Goal: Task Accomplishment & Management: Manage account settings

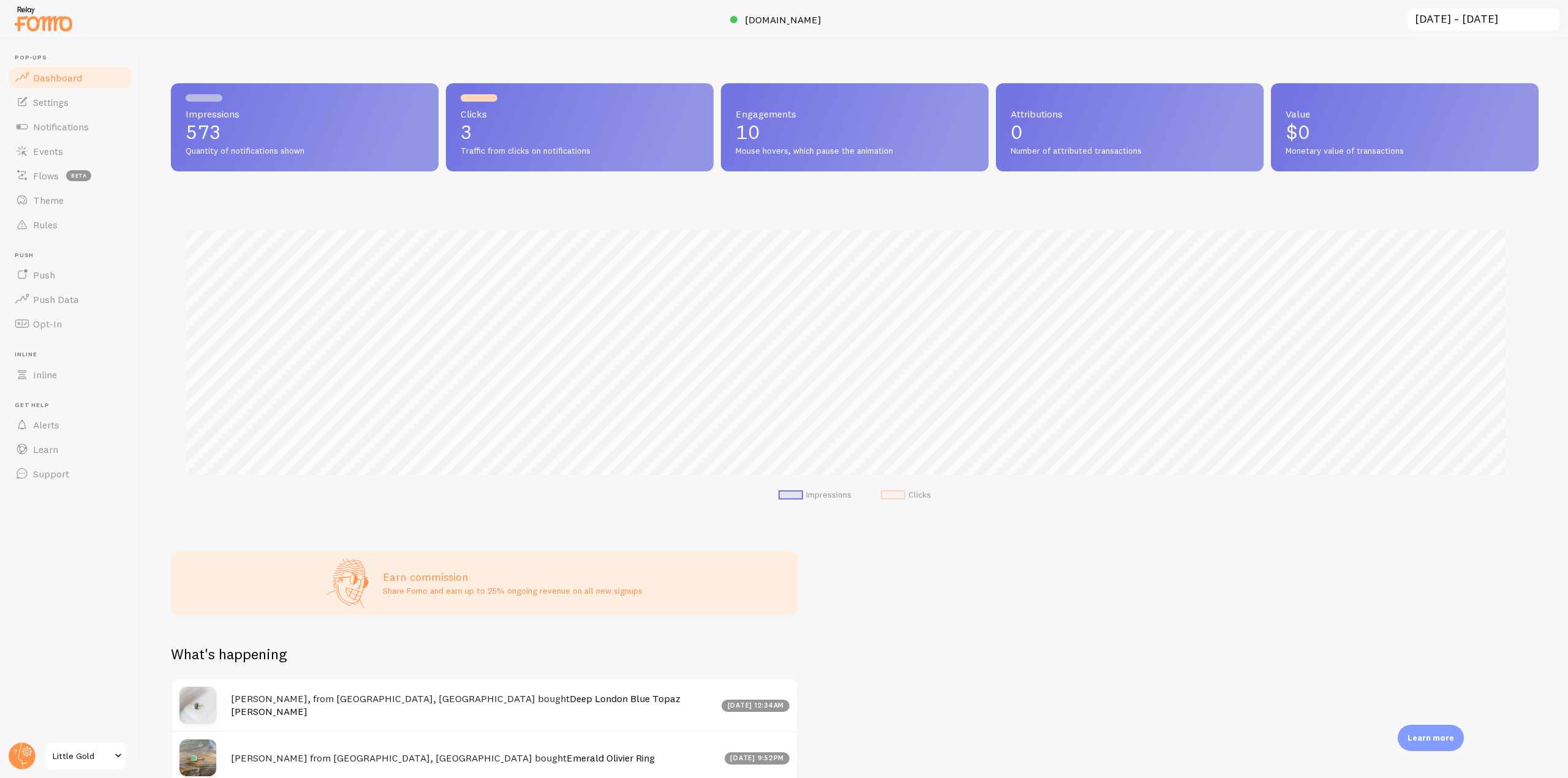
scroll to position [321, 1358]
click at [18, 754] on circle at bounding box center [22, 756] width 27 height 27
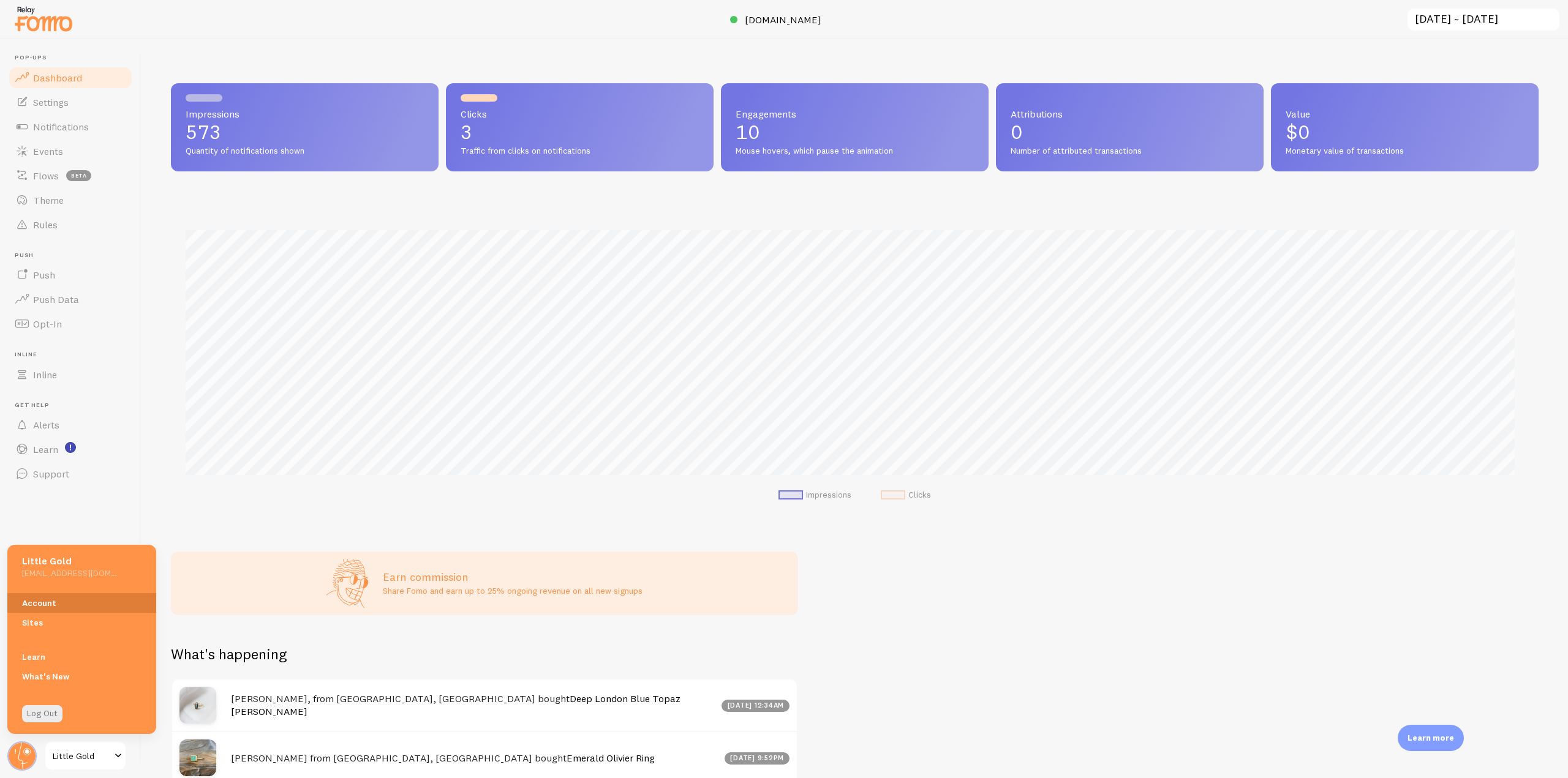
click at [56, 609] on link "Account" at bounding box center [82, 603] width 149 height 20
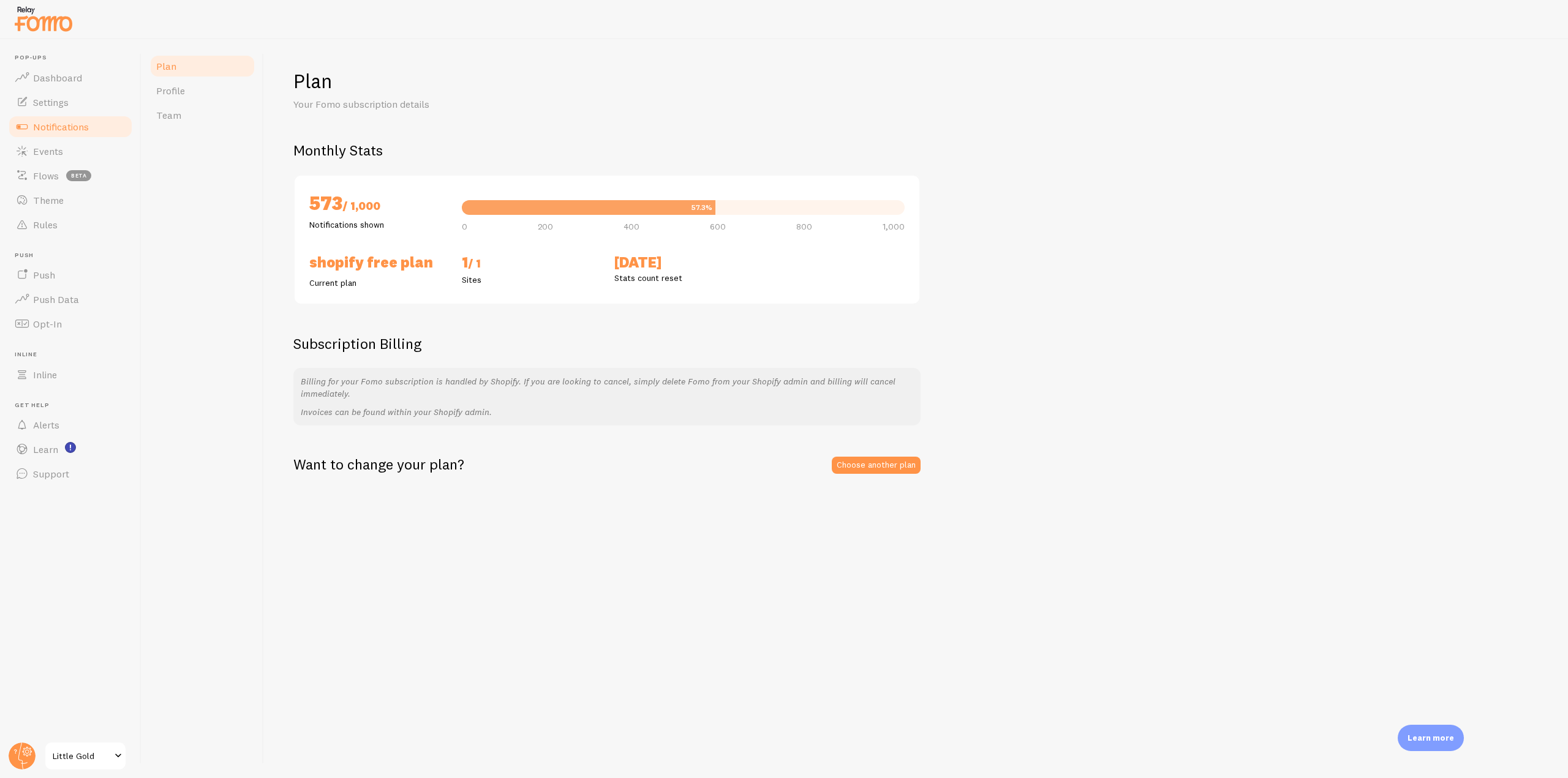
click at [79, 125] on span "Notifications" at bounding box center [61, 126] width 56 height 13
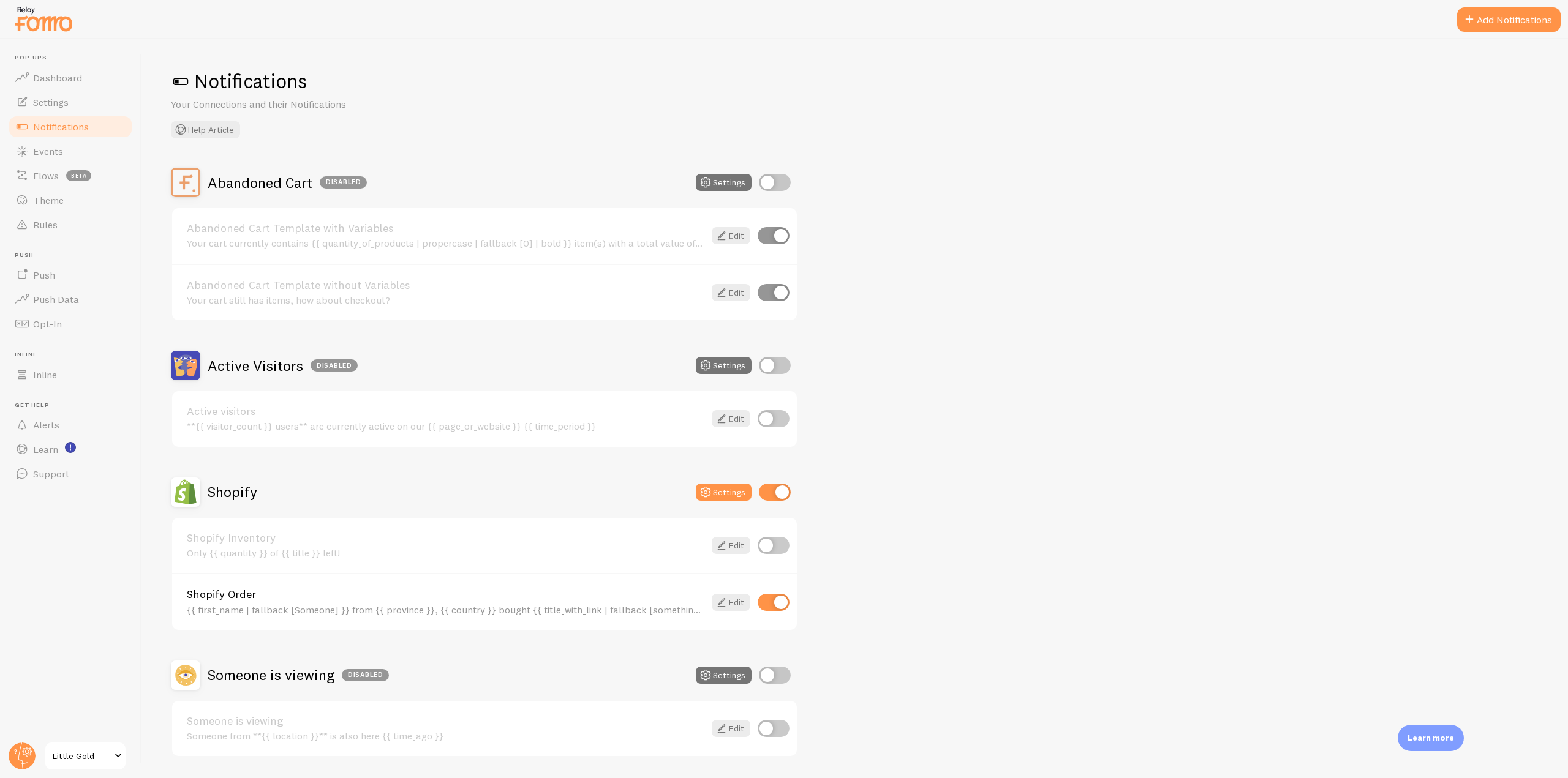
scroll to position [38, 0]
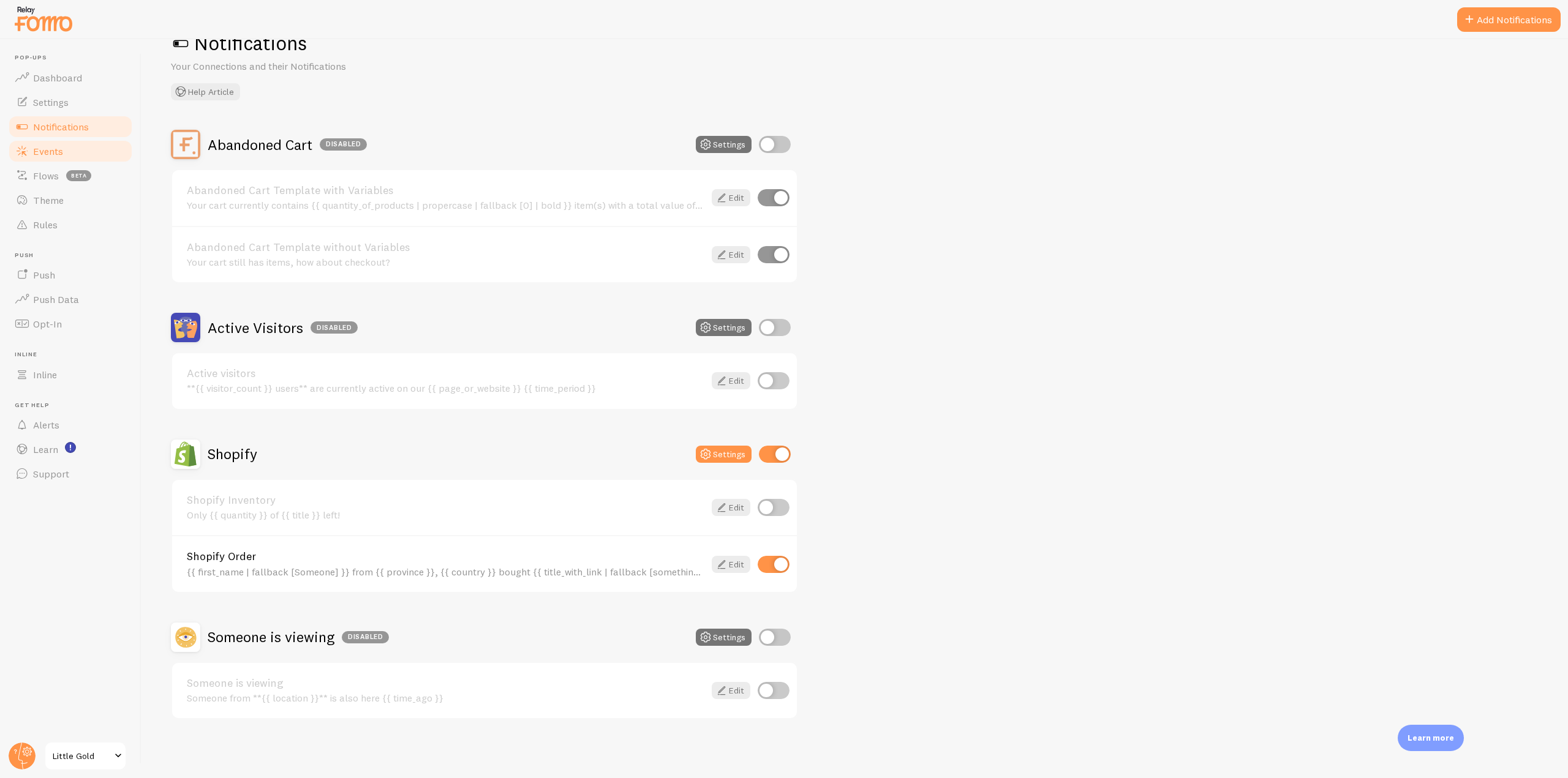
click at [41, 160] on link "Events" at bounding box center [70, 151] width 126 height 24
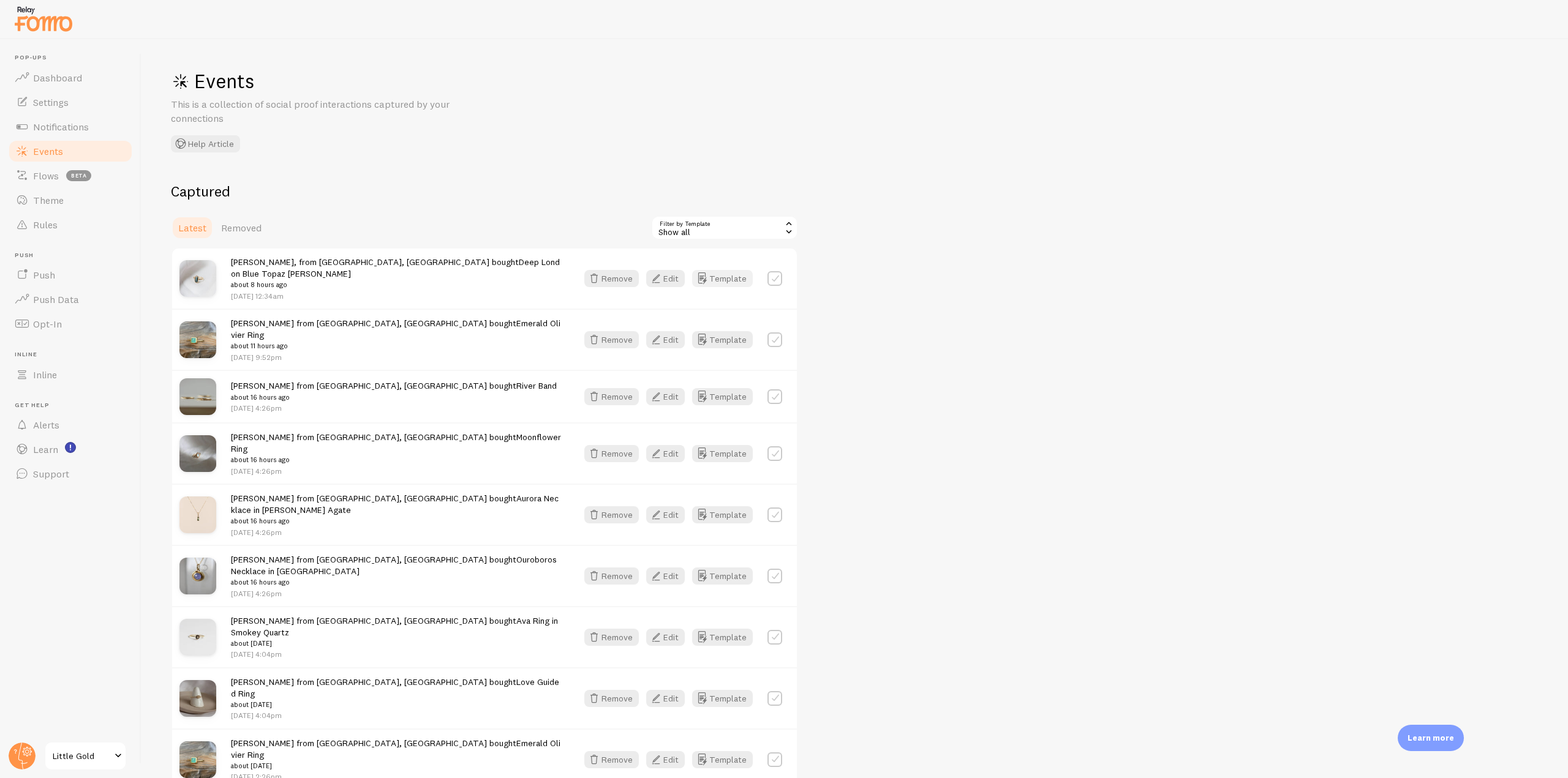
click at [709, 273] on icon "button" at bounding box center [702, 279] width 15 height 14
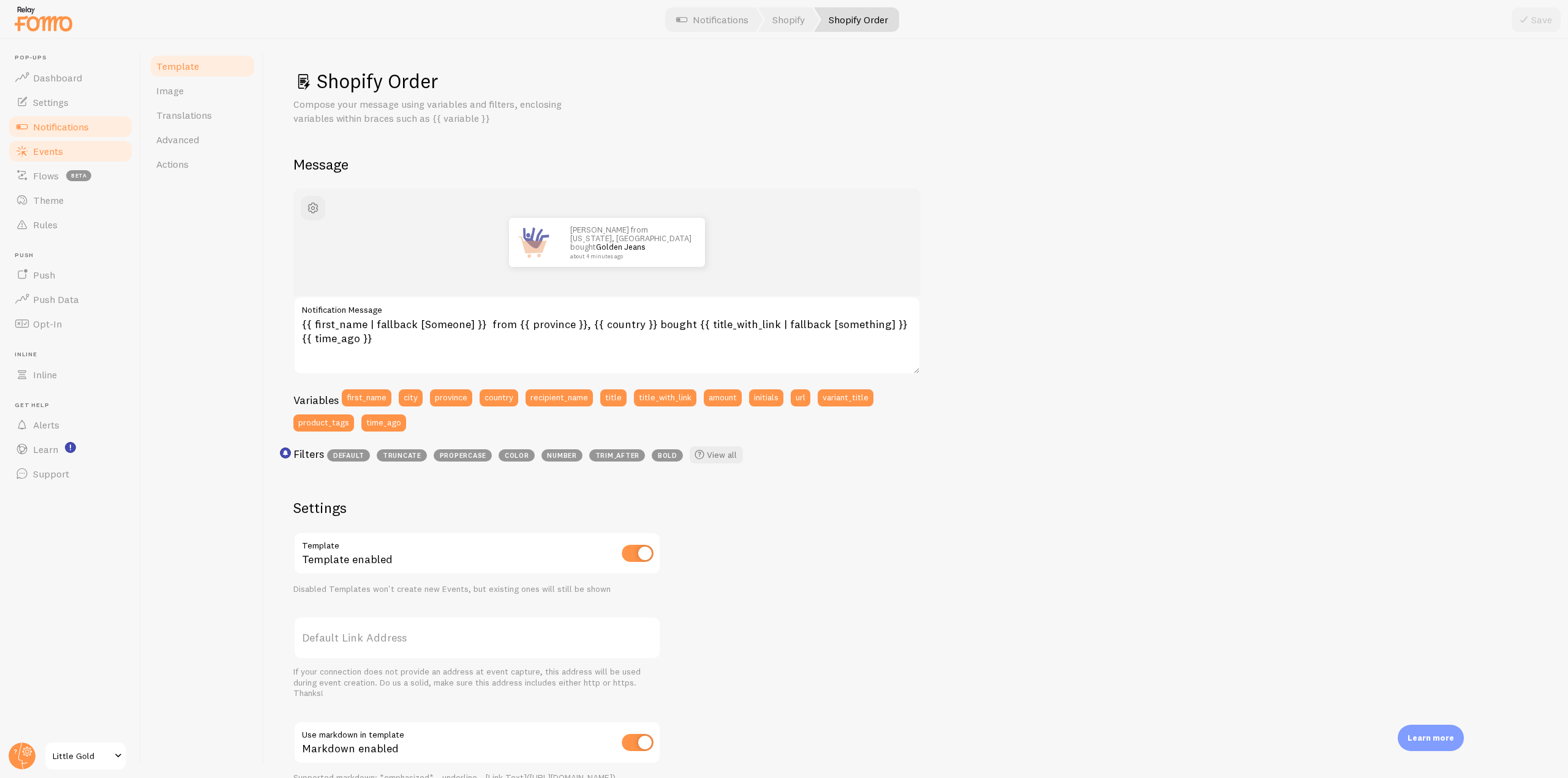
click at [45, 155] on span "Events" at bounding box center [48, 151] width 30 height 13
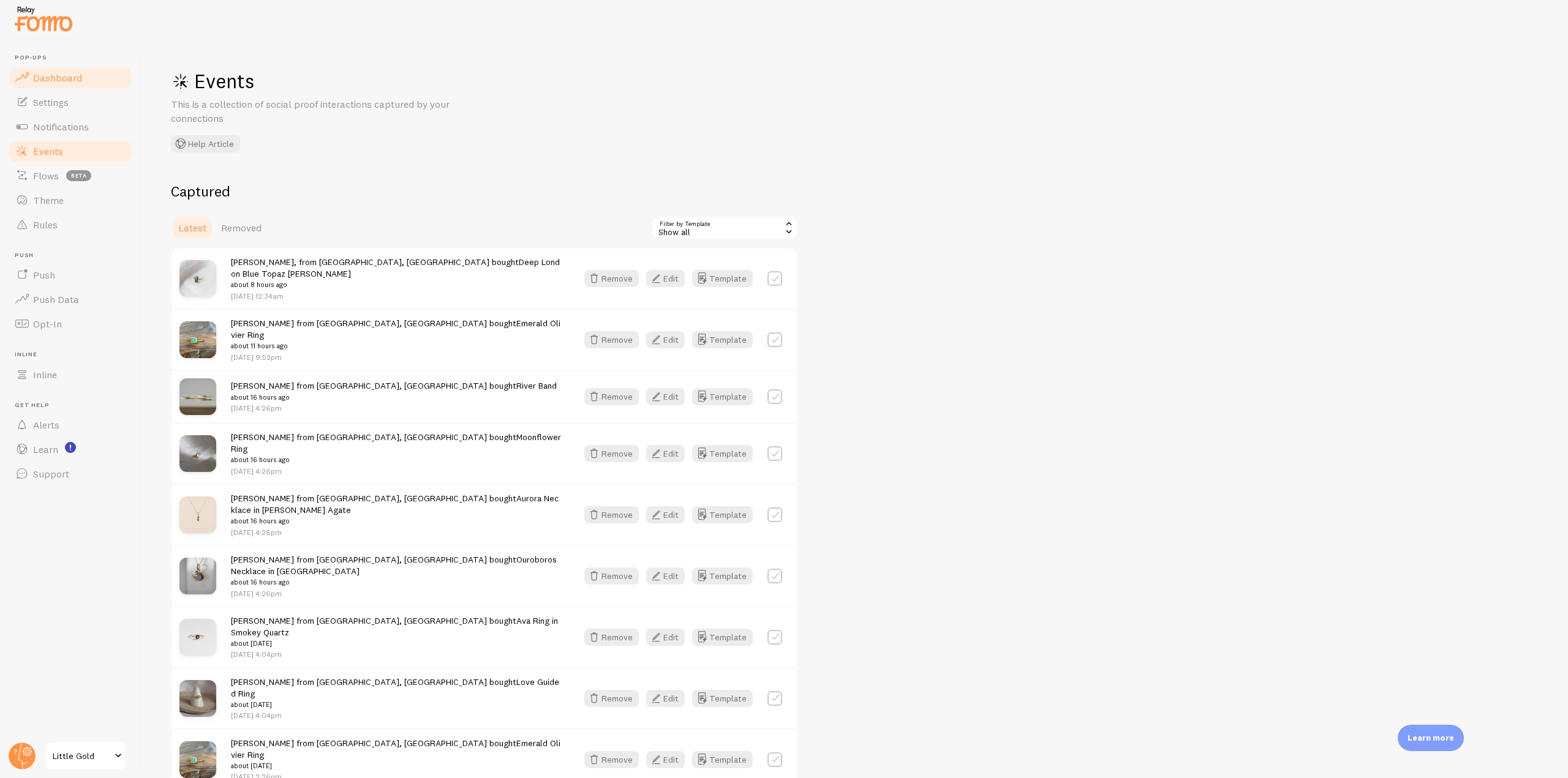
click at [92, 72] on link "Dashboard" at bounding box center [70, 77] width 126 height 24
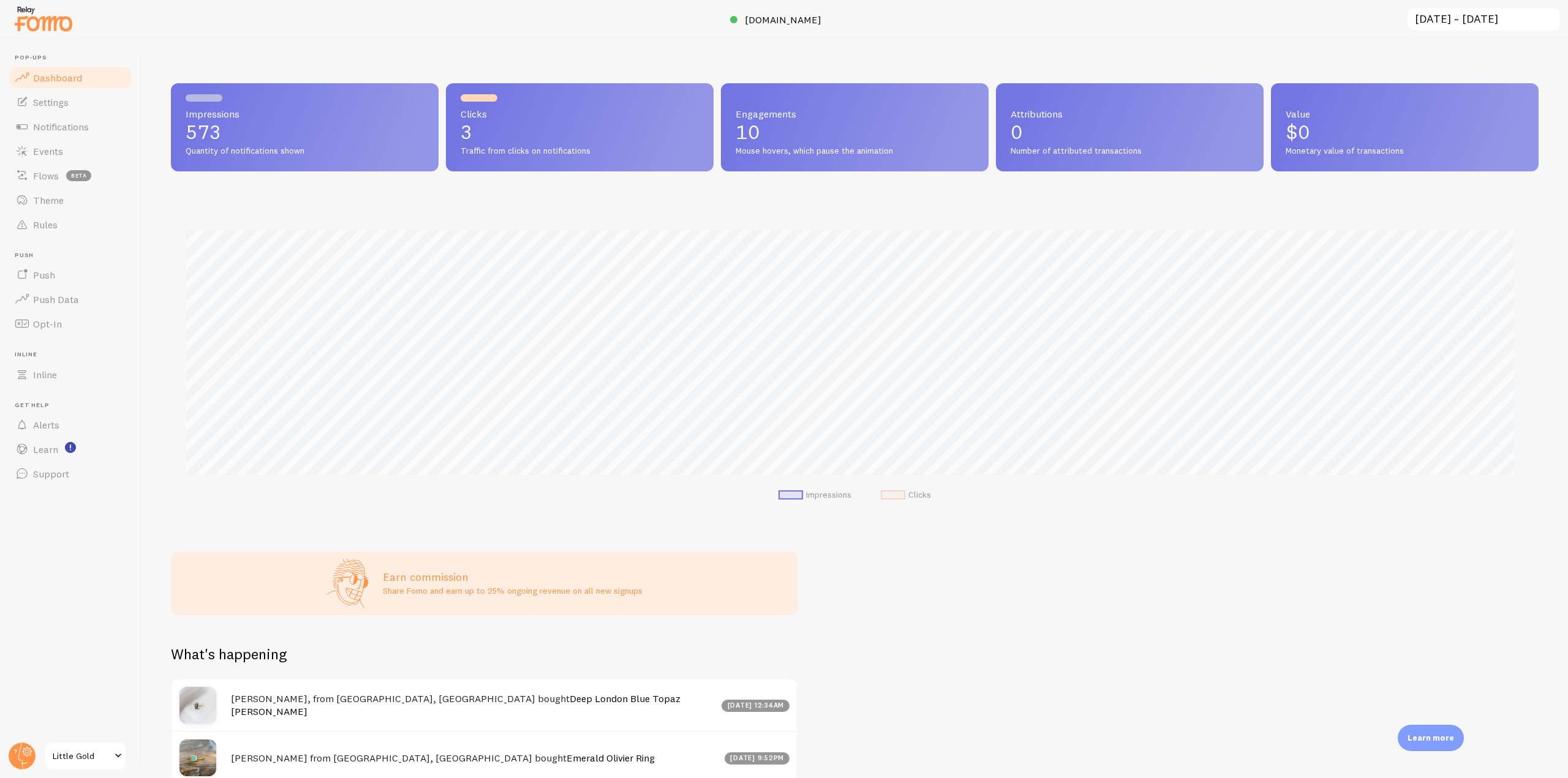
scroll to position [321, 1358]
click at [61, 117] on link "Notifications" at bounding box center [70, 126] width 126 height 24
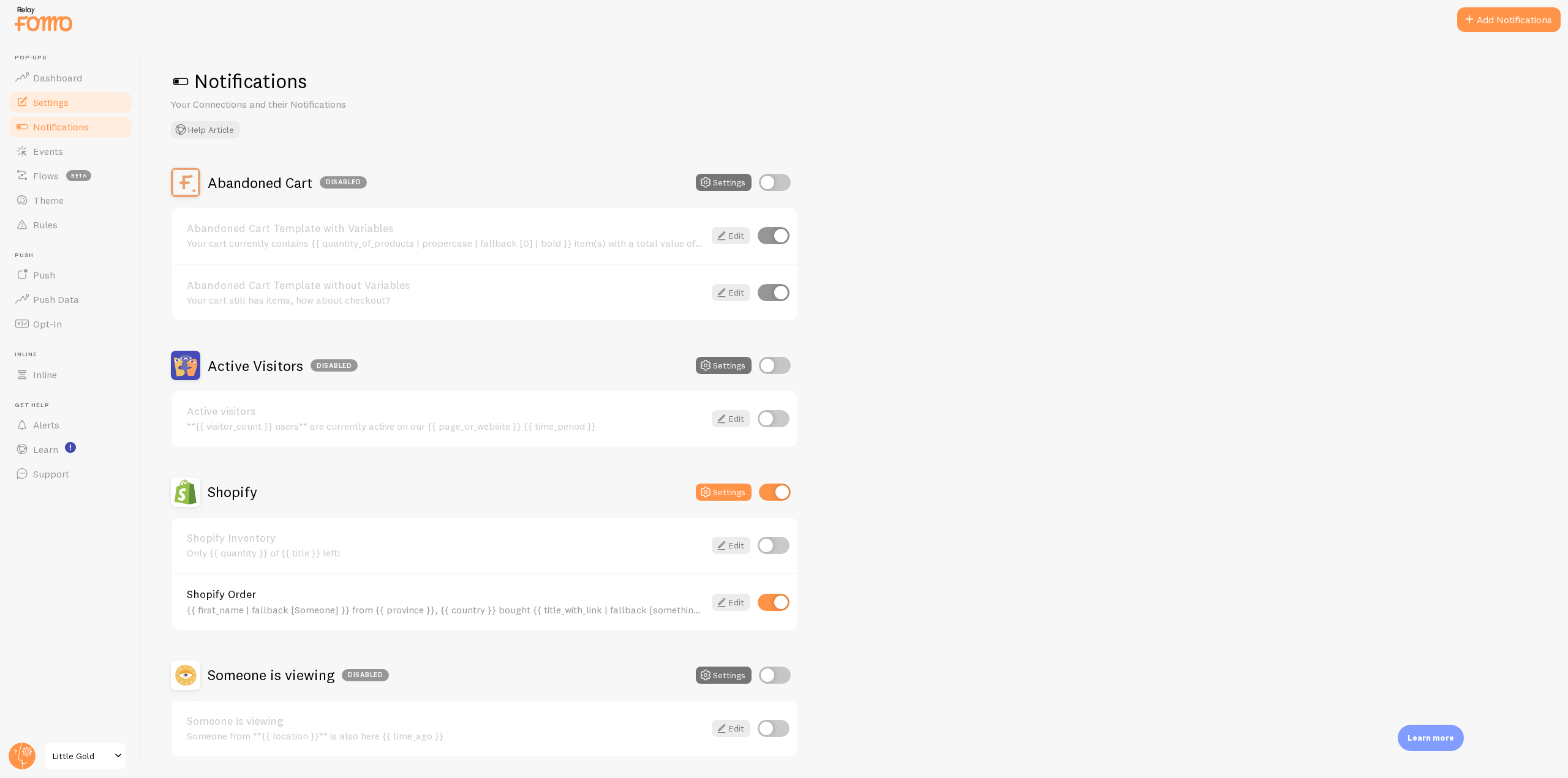
click at [66, 102] on span "Settings" at bounding box center [51, 102] width 36 height 13
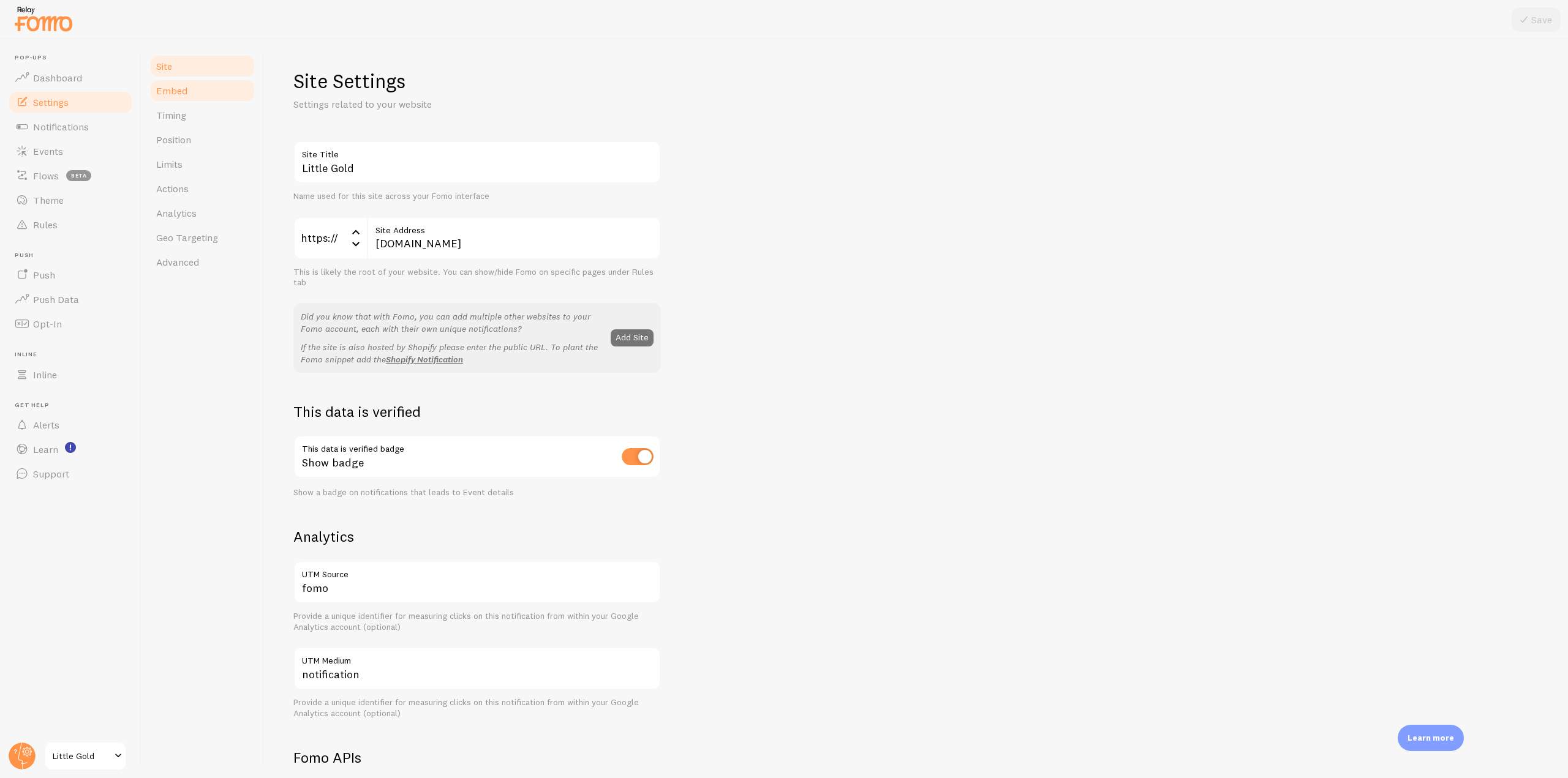
click at [204, 91] on link "Embed" at bounding box center [202, 90] width 107 height 24
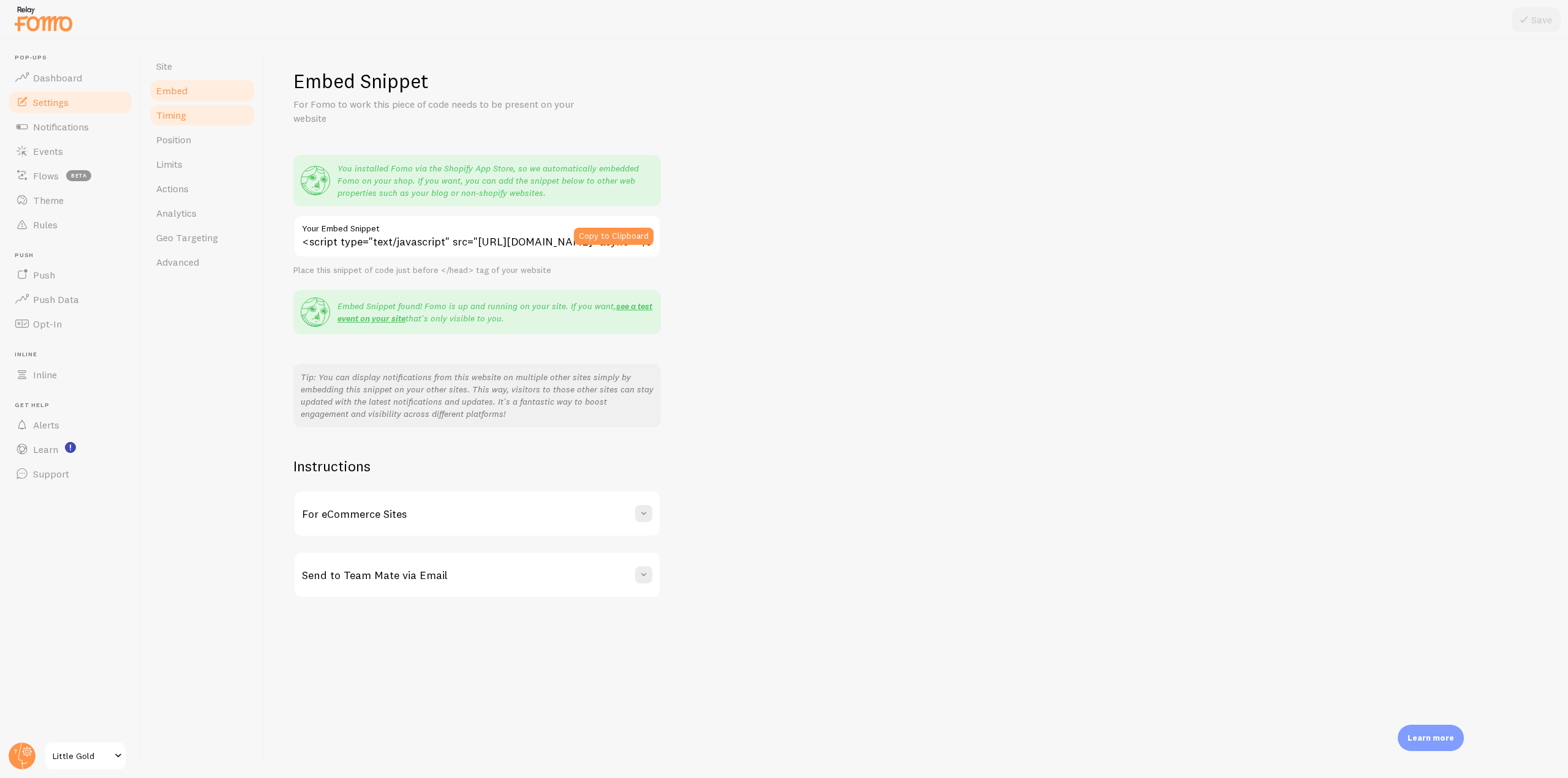
click at [208, 115] on link "Timing" at bounding box center [202, 115] width 107 height 24
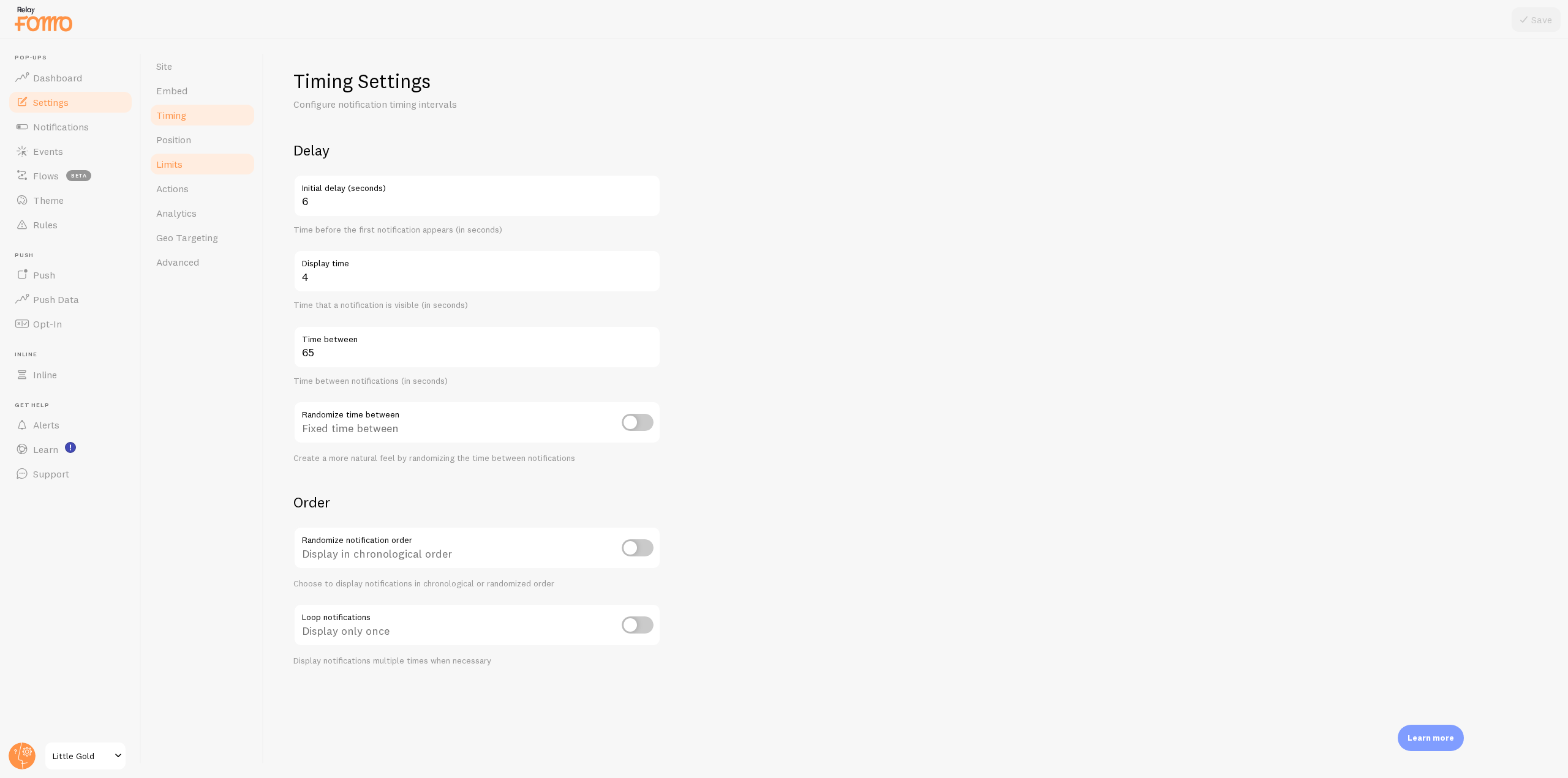
click at [177, 161] on span "Limits" at bounding box center [169, 164] width 26 height 13
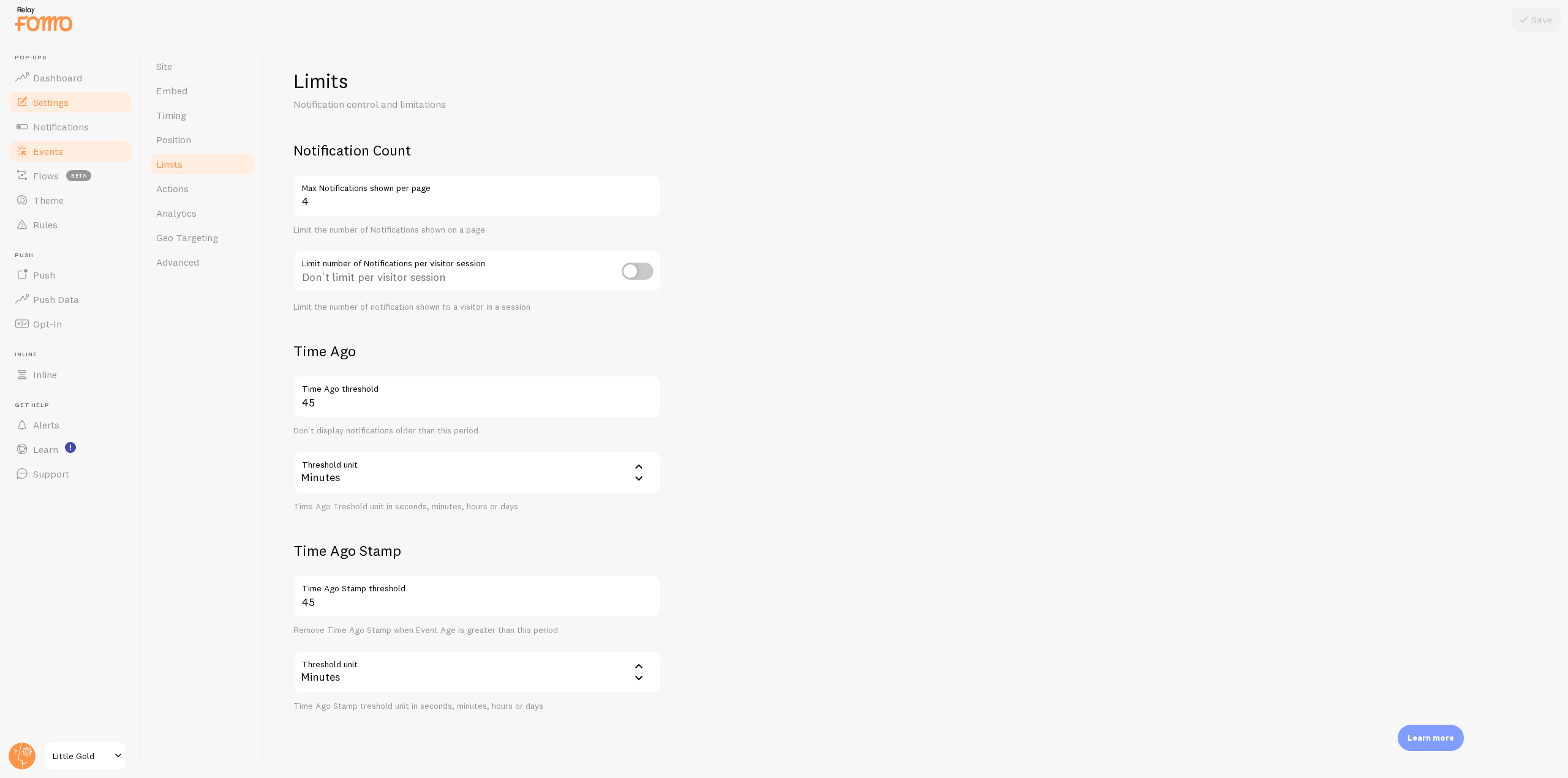
click at [66, 155] on link "Events" at bounding box center [70, 151] width 126 height 24
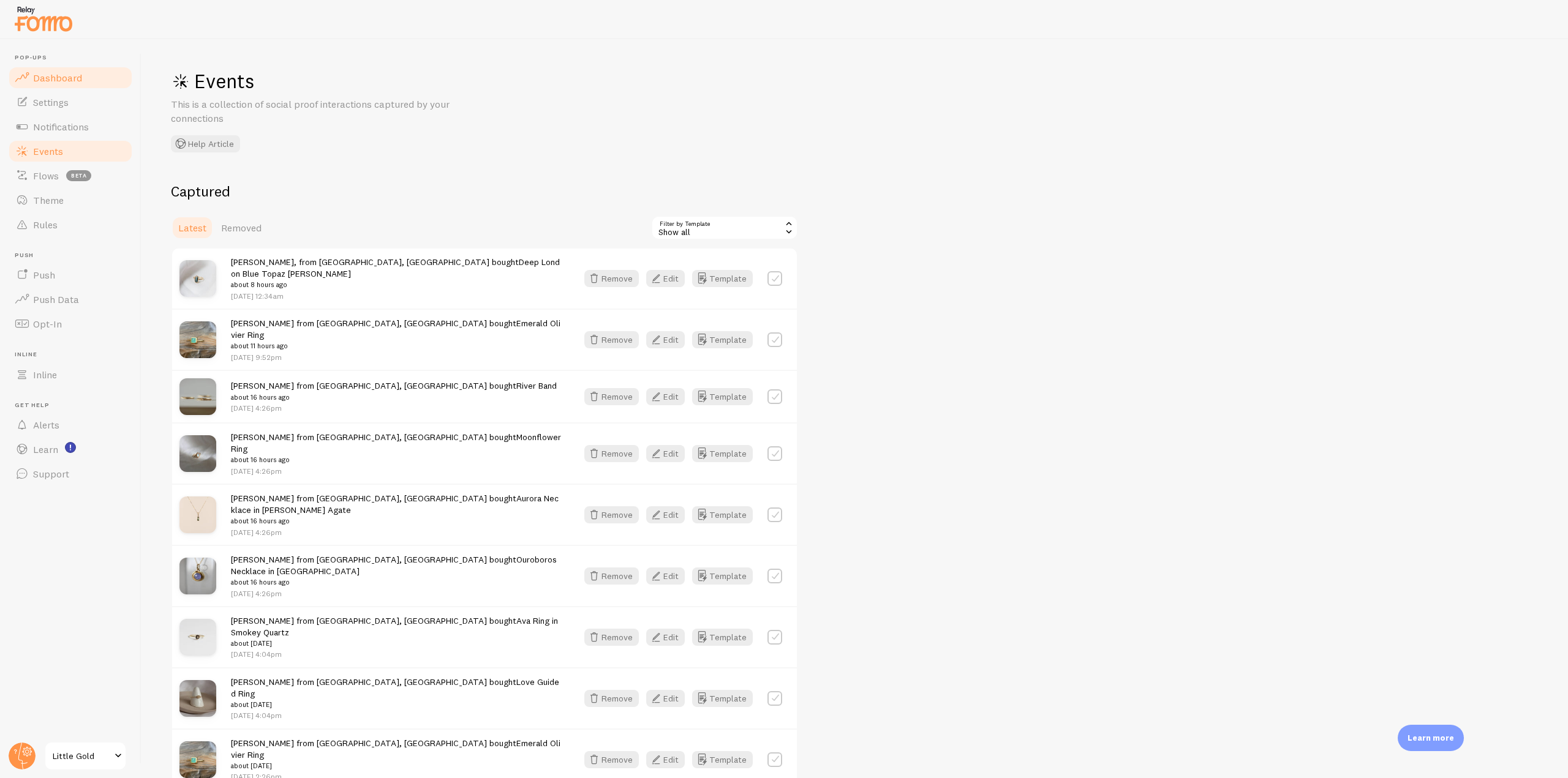
click at [61, 80] on span "Dashboard" at bounding box center [57, 78] width 49 height 13
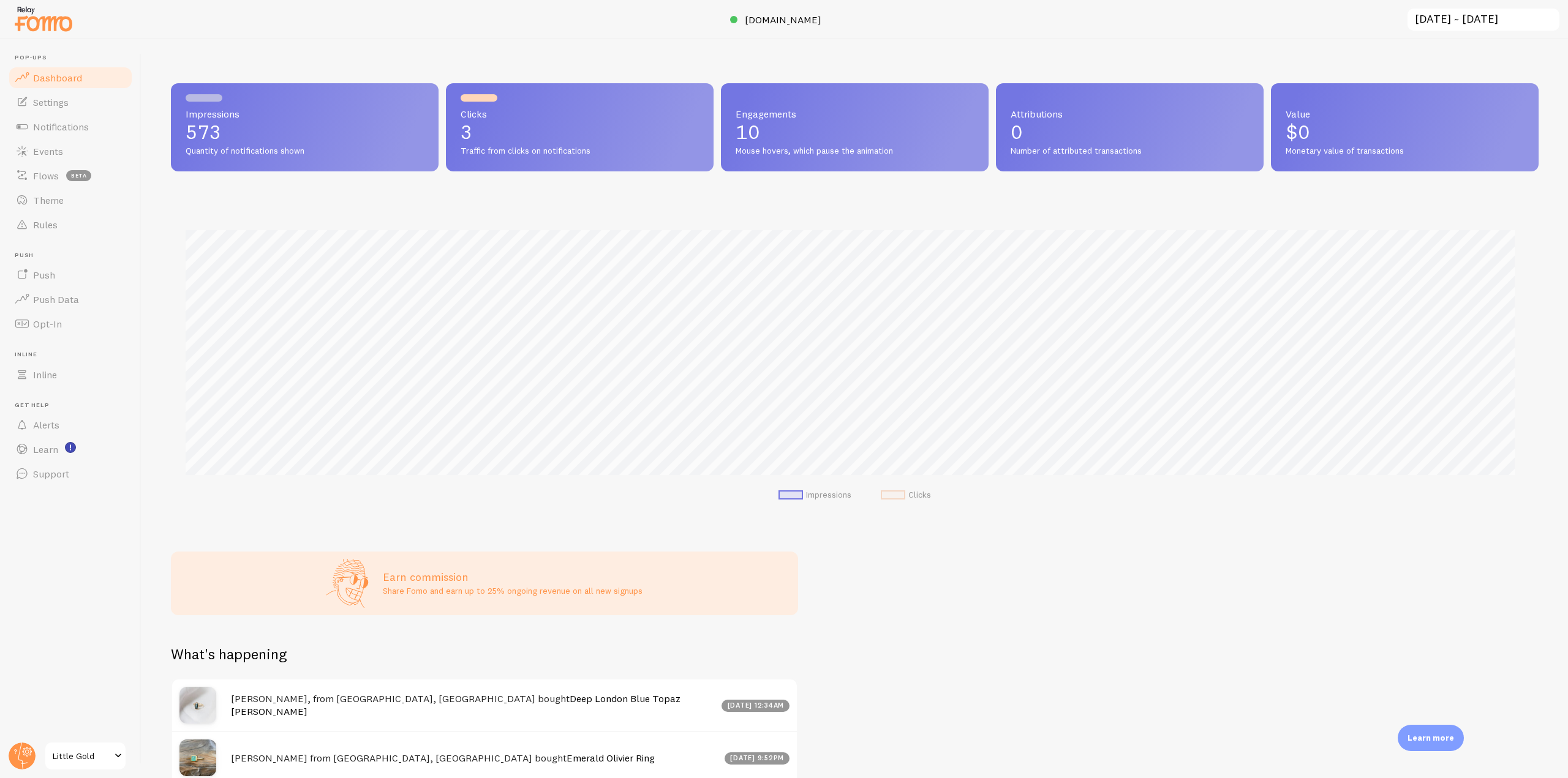
scroll to position [321, 1358]
click at [47, 208] on link "Theme" at bounding box center [70, 200] width 126 height 24
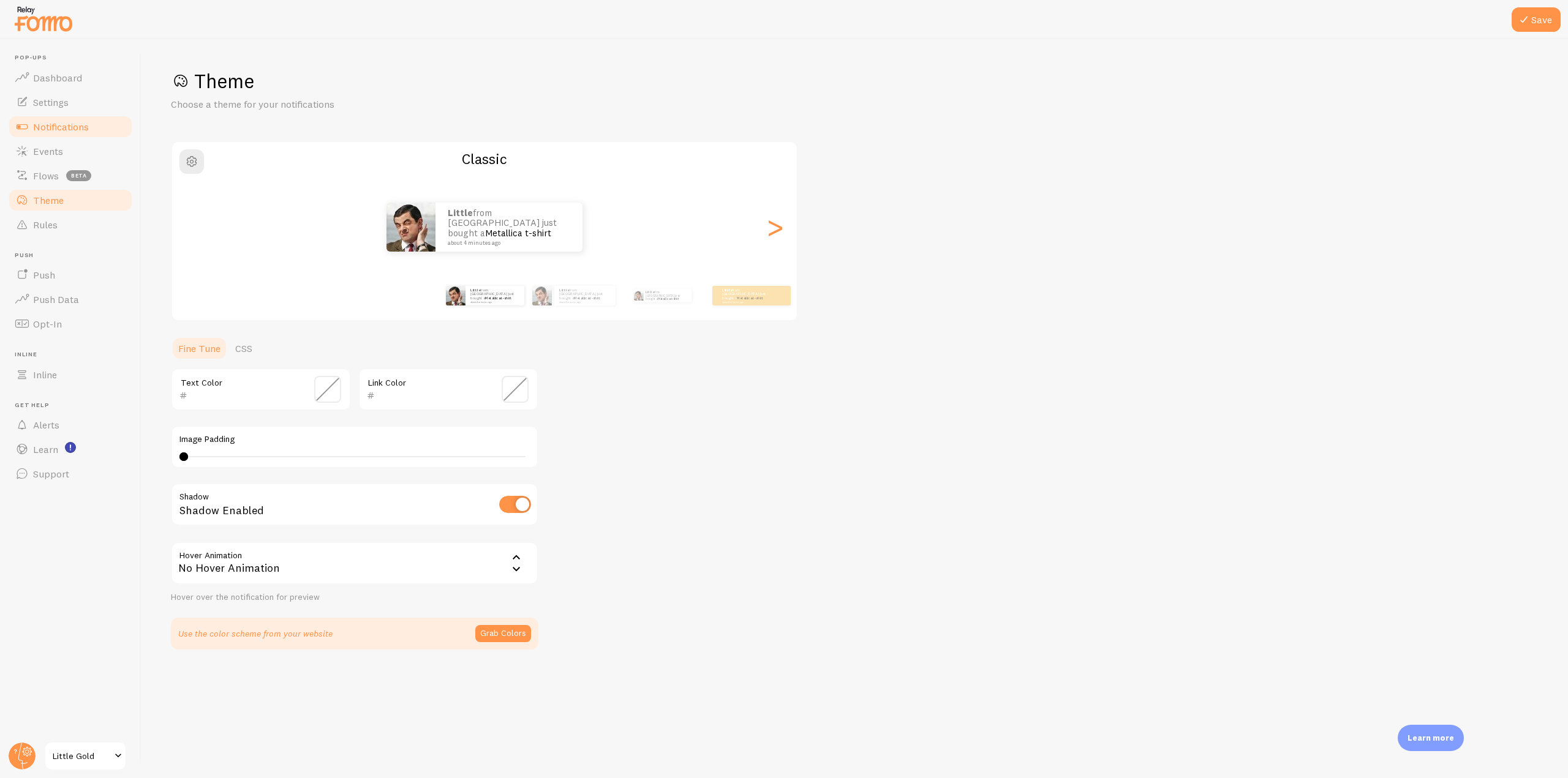
click at [88, 131] on span "Notifications" at bounding box center [61, 126] width 56 height 13
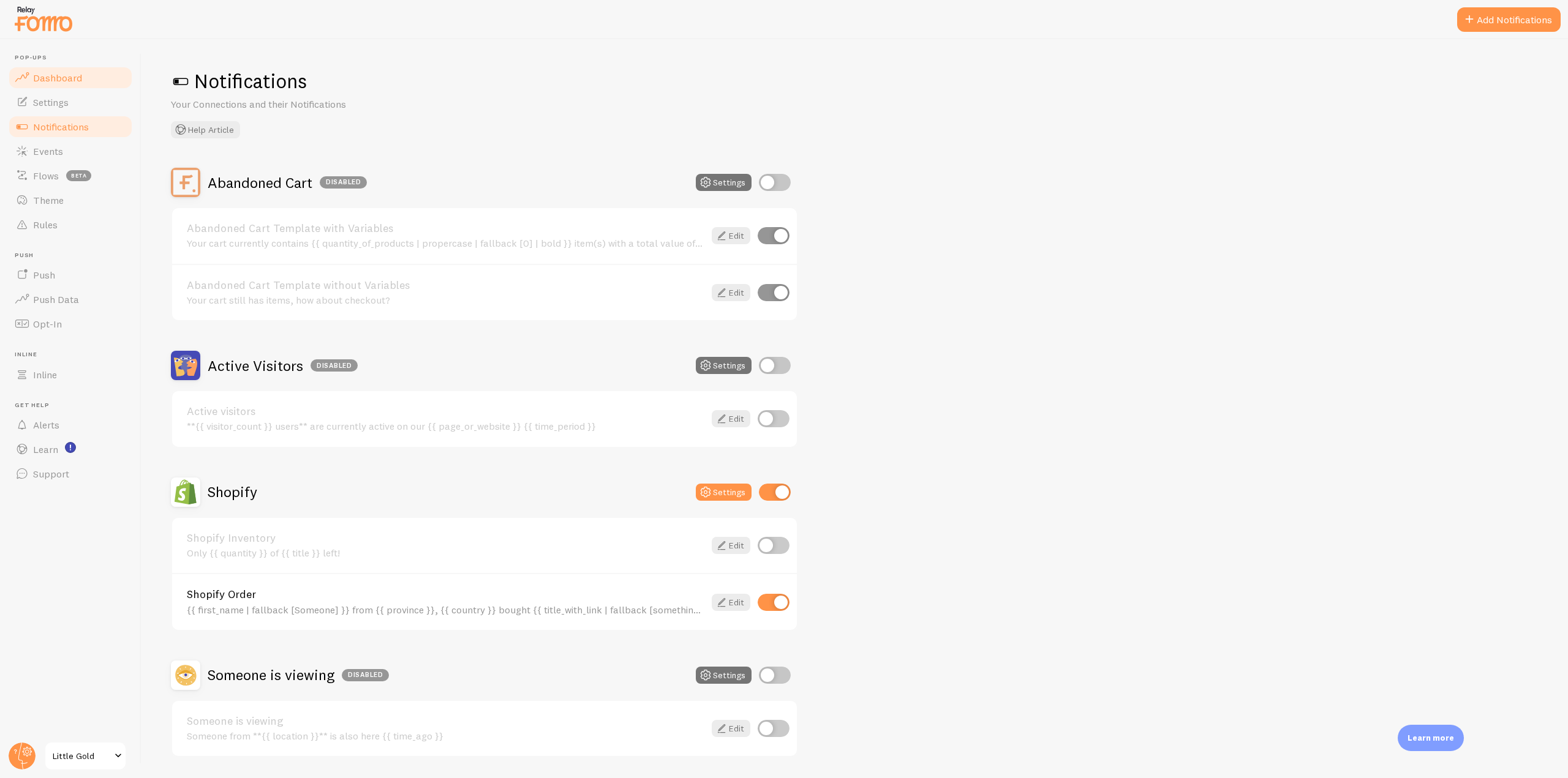
click at [74, 75] on span "Dashboard" at bounding box center [57, 78] width 49 height 13
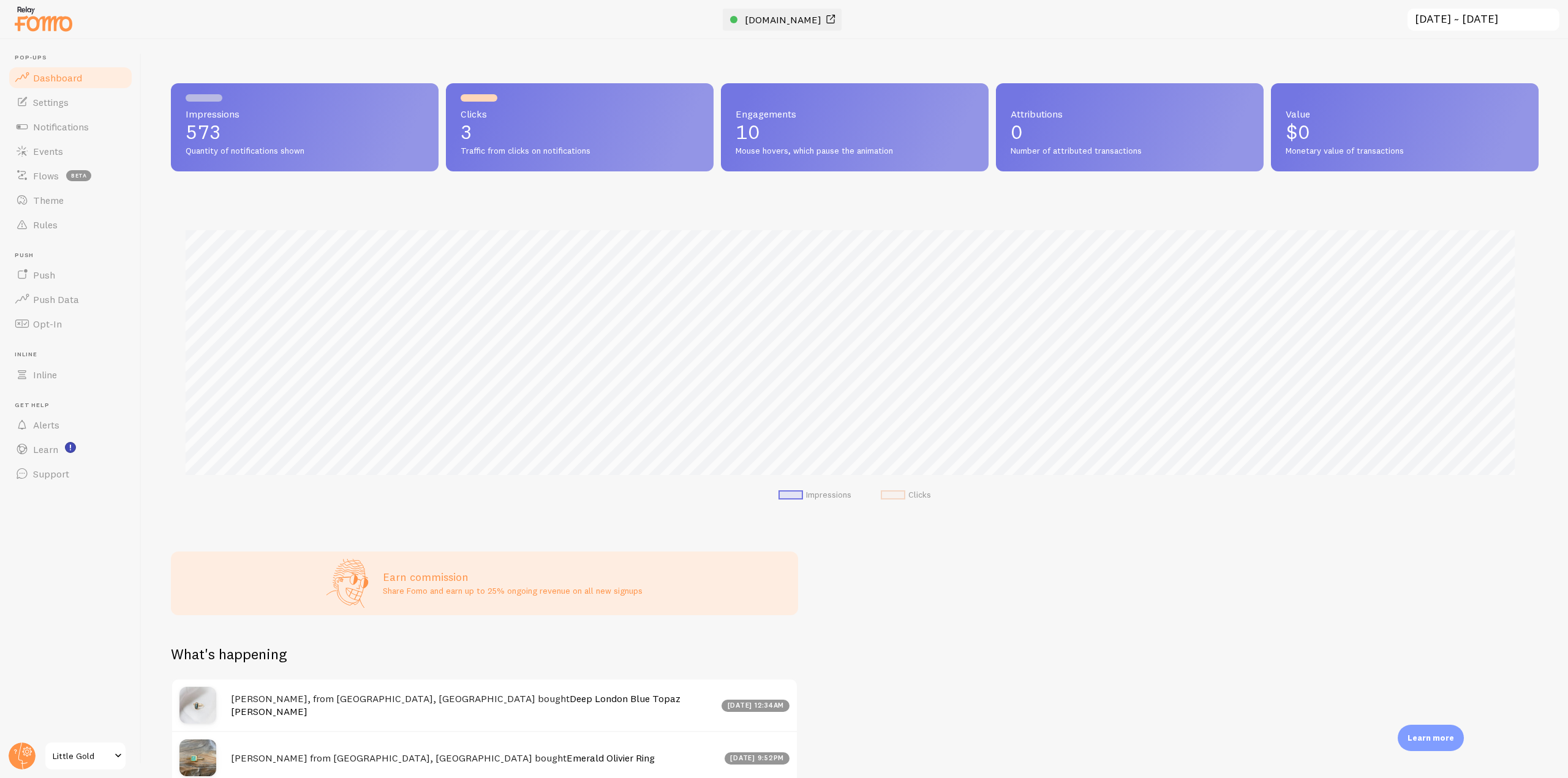
scroll to position [321, 1358]
click at [761, 18] on span "[DOMAIN_NAME]" at bounding box center [783, 19] width 76 height 13
click at [88, 125] on span "Notifications" at bounding box center [61, 126] width 56 height 13
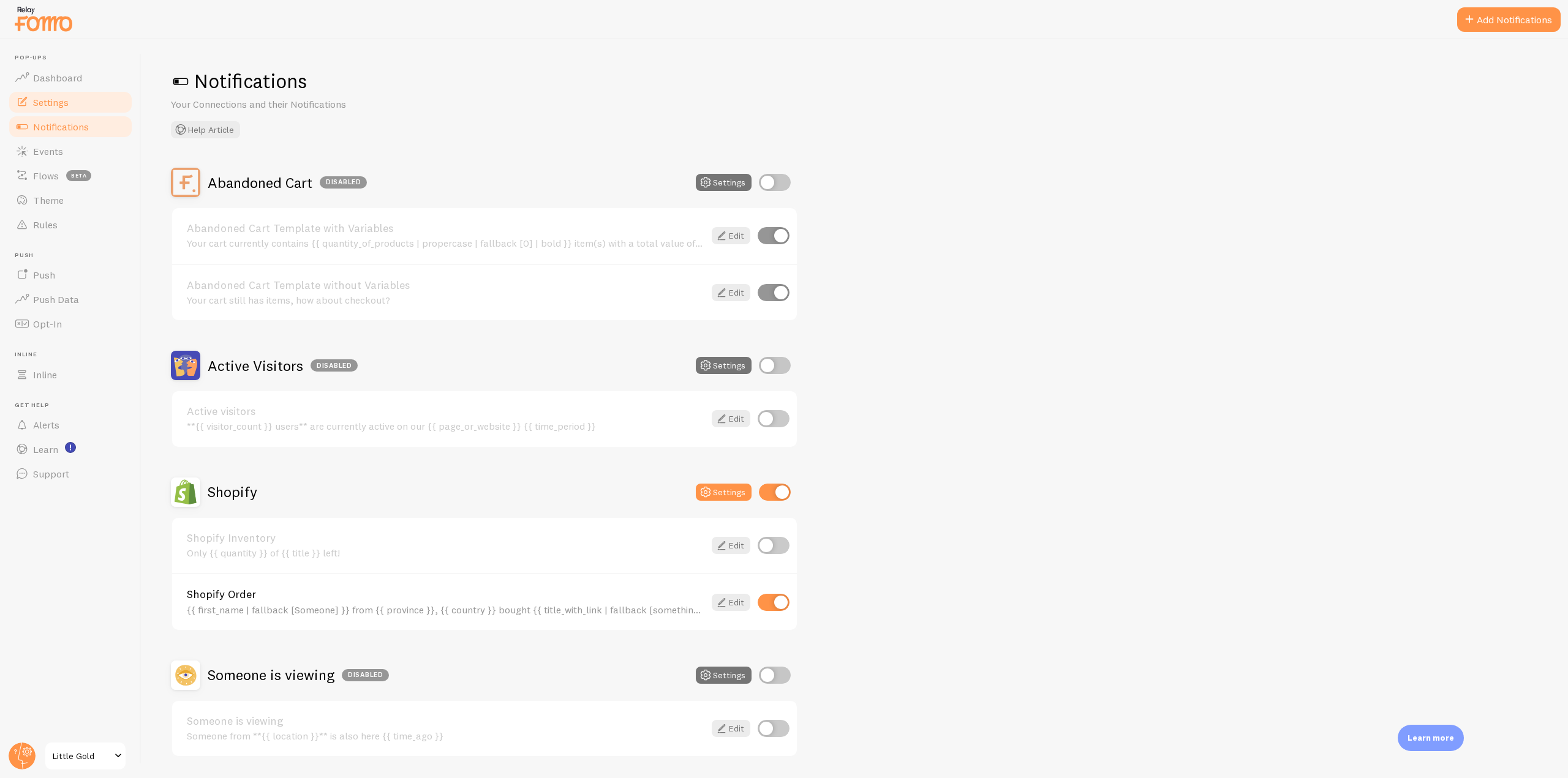
click at [74, 99] on link "Settings" at bounding box center [70, 102] width 126 height 24
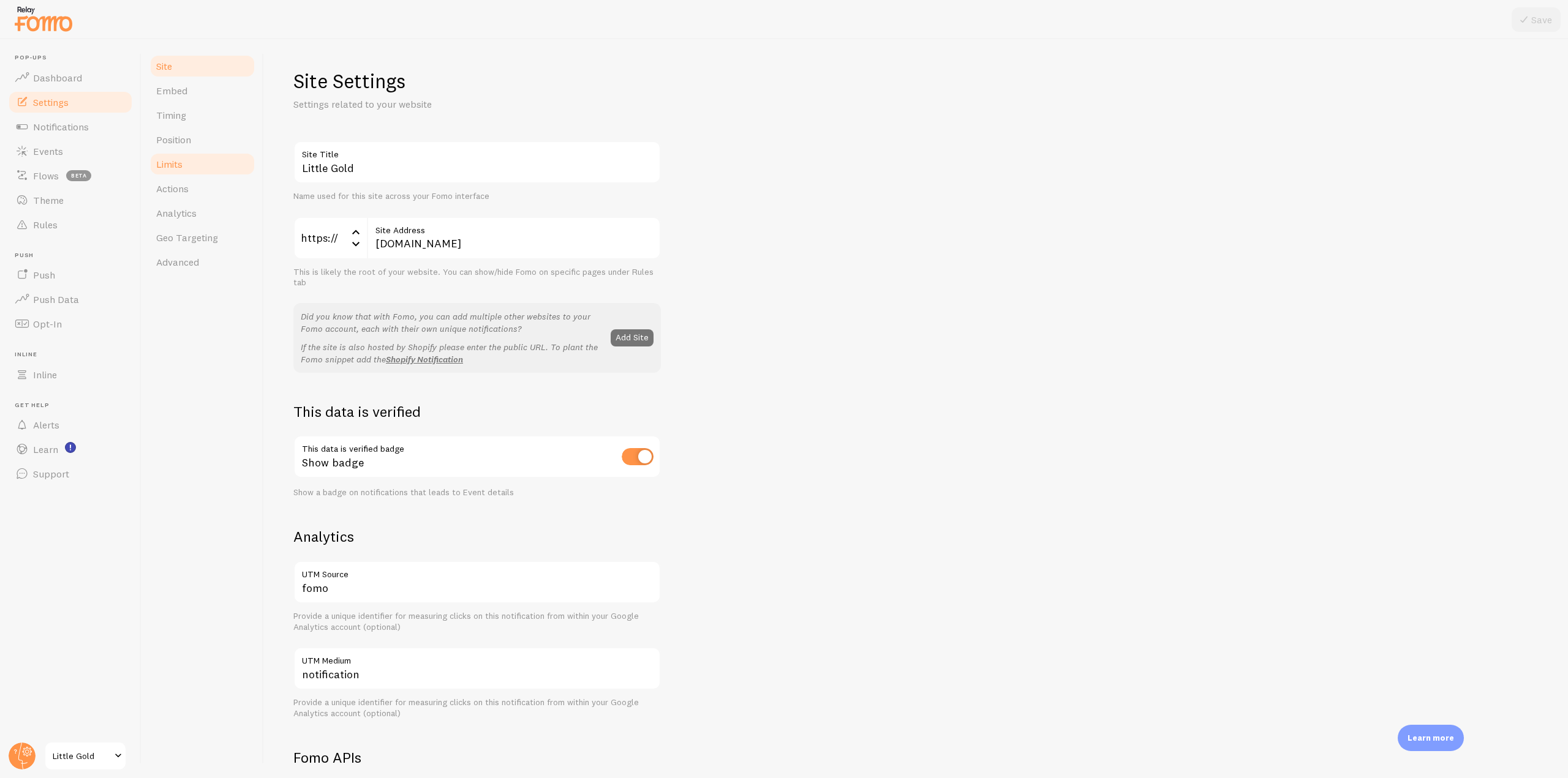
click at [201, 161] on link "Limits" at bounding box center [202, 163] width 107 height 24
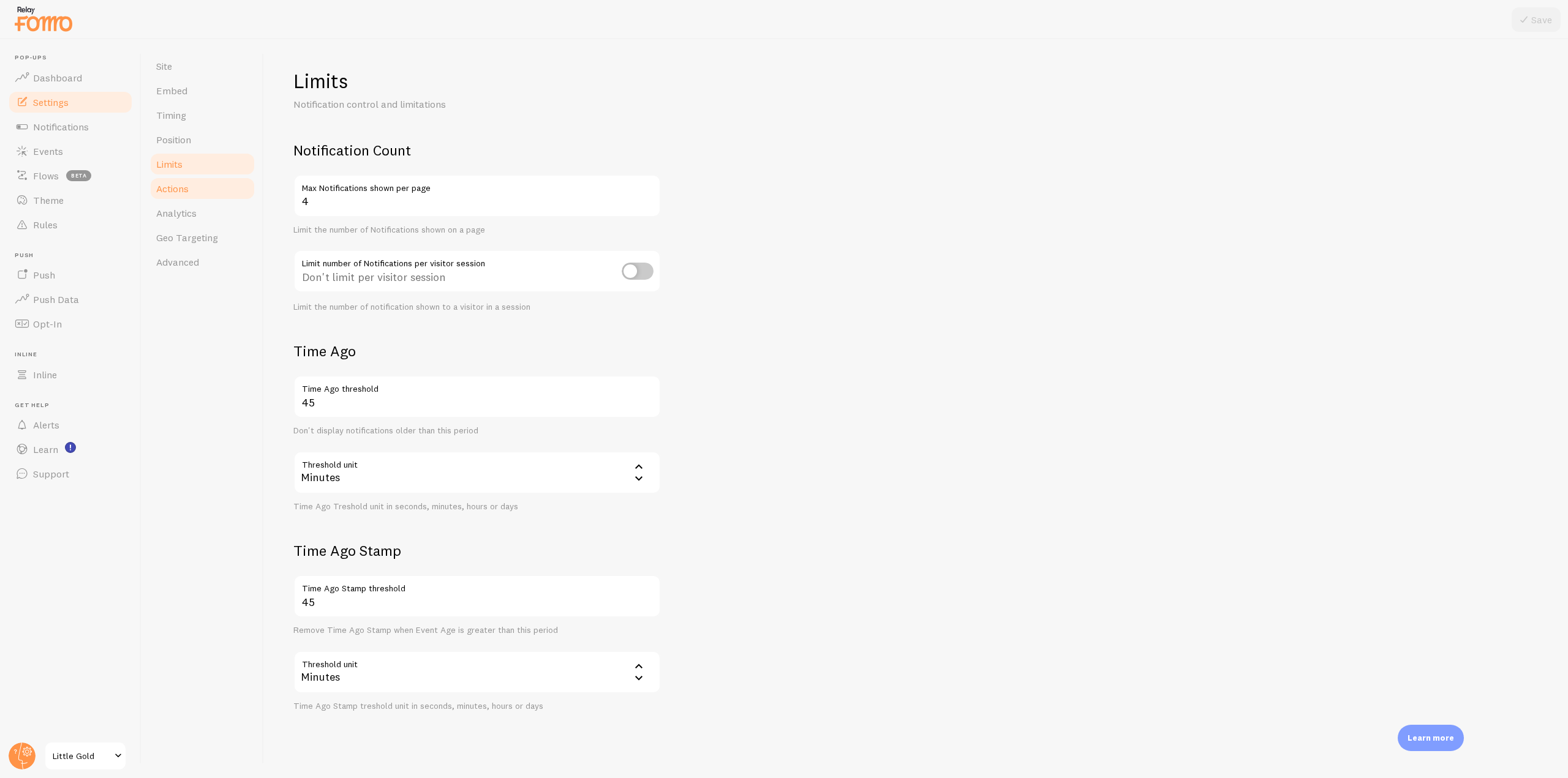
click at [192, 188] on link "Actions" at bounding box center [202, 188] width 107 height 24
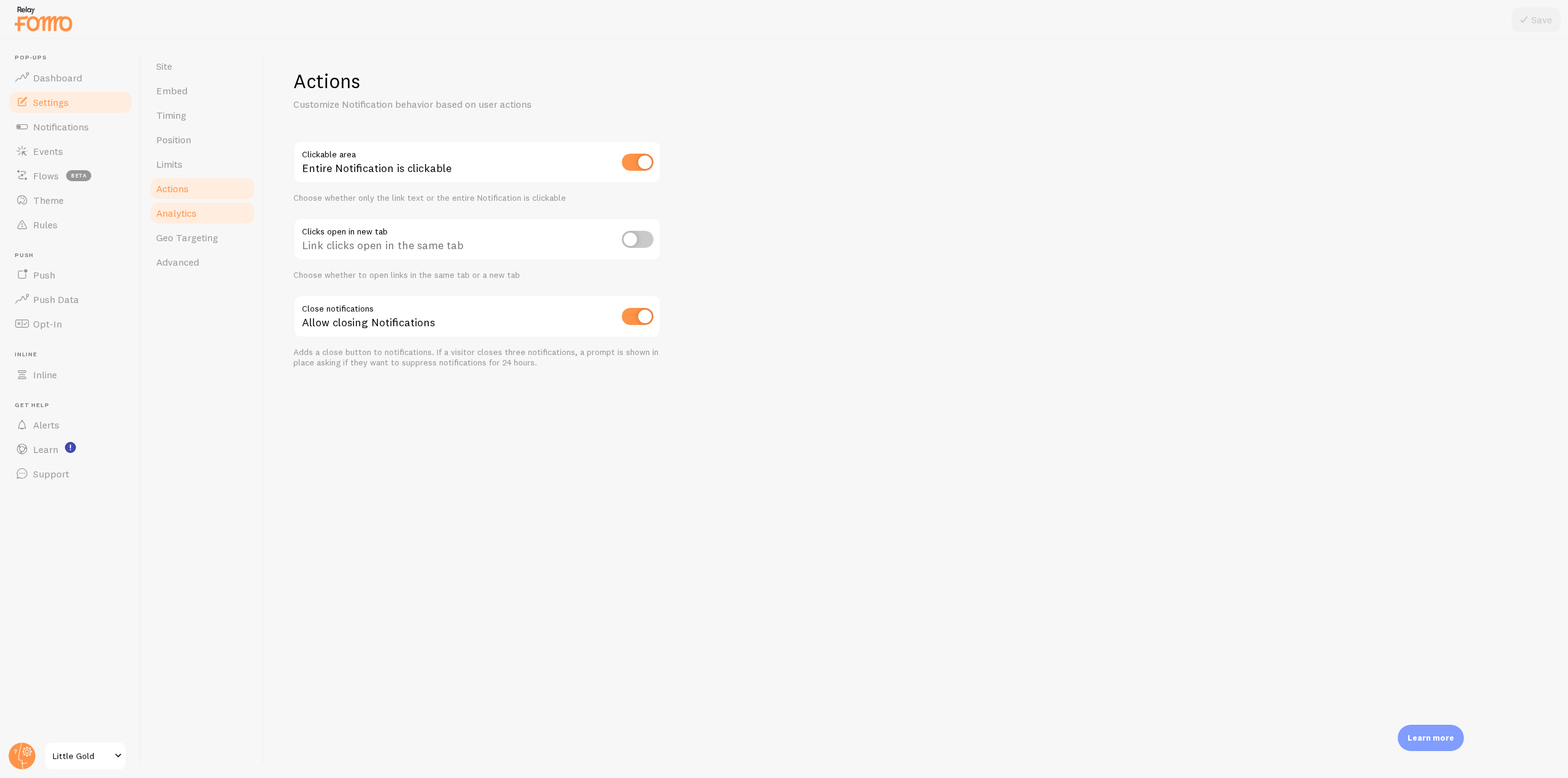
click at [189, 214] on span "Analytics" at bounding box center [176, 213] width 40 height 13
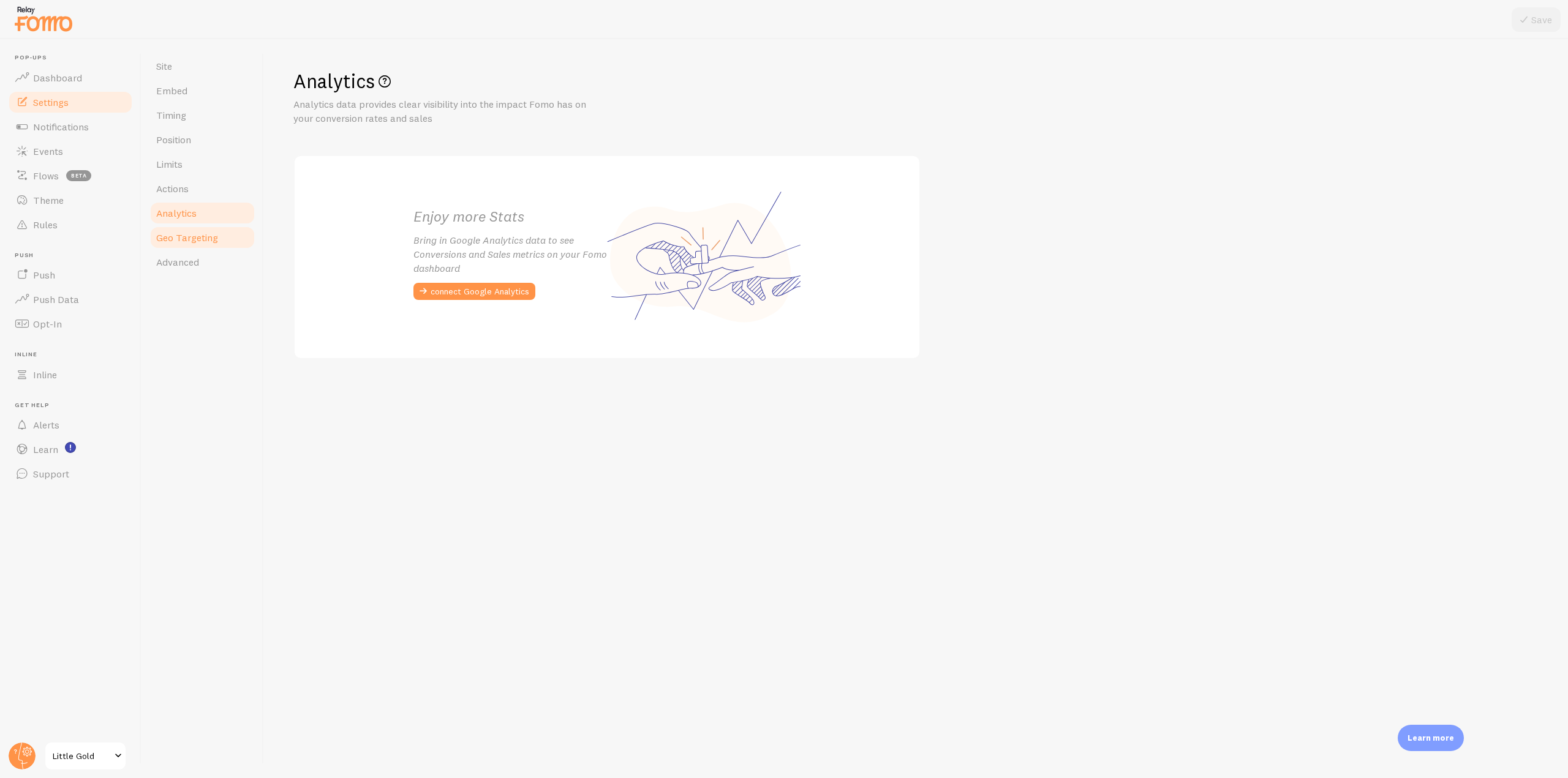
click at [194, 236] on span "Geo Targeting" at bounding box center [187, 237] width 62 height 13
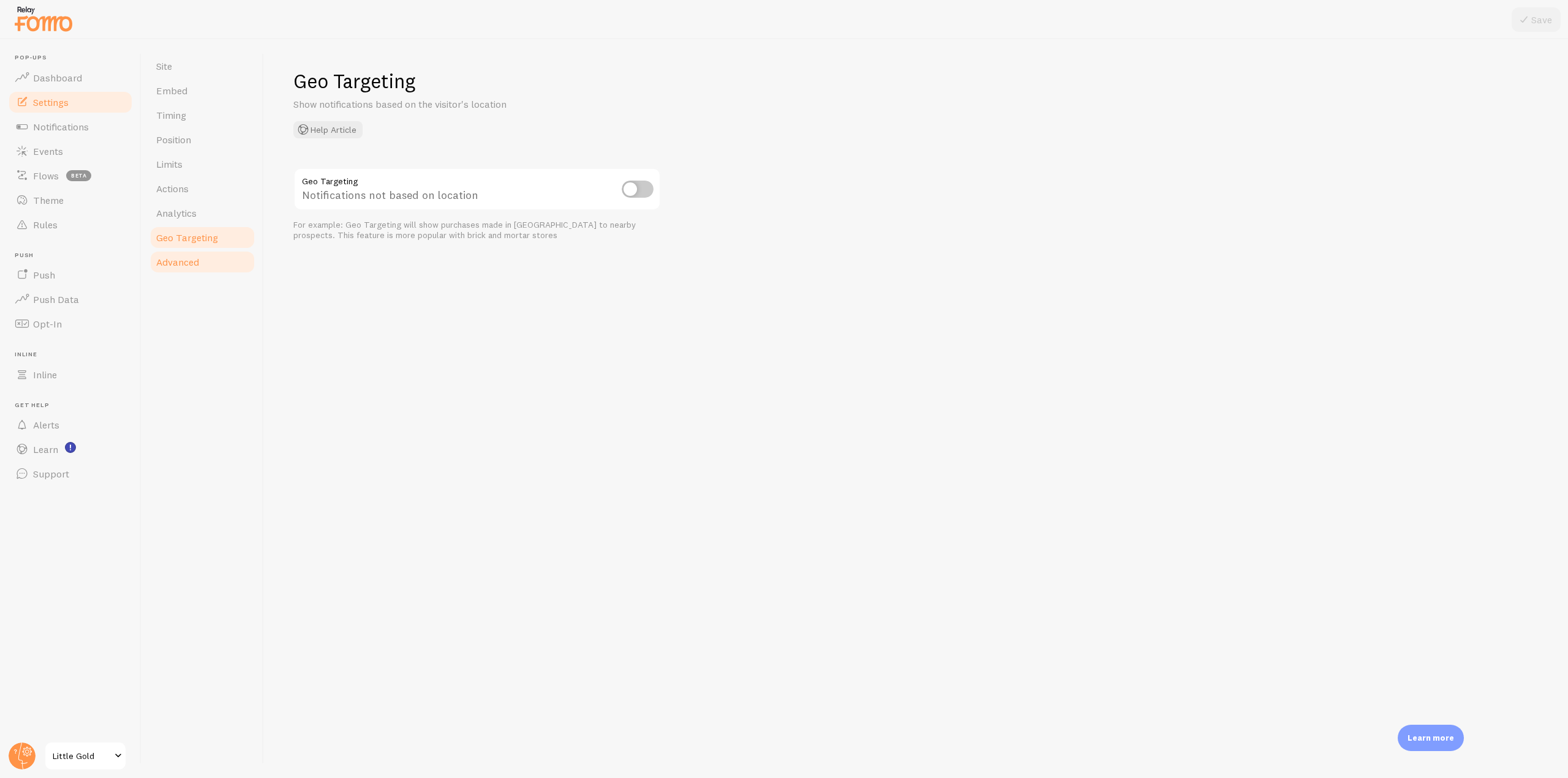
click at [187, 267] on span "Advanced" at bounding box center [177, 262] width 43 height 13
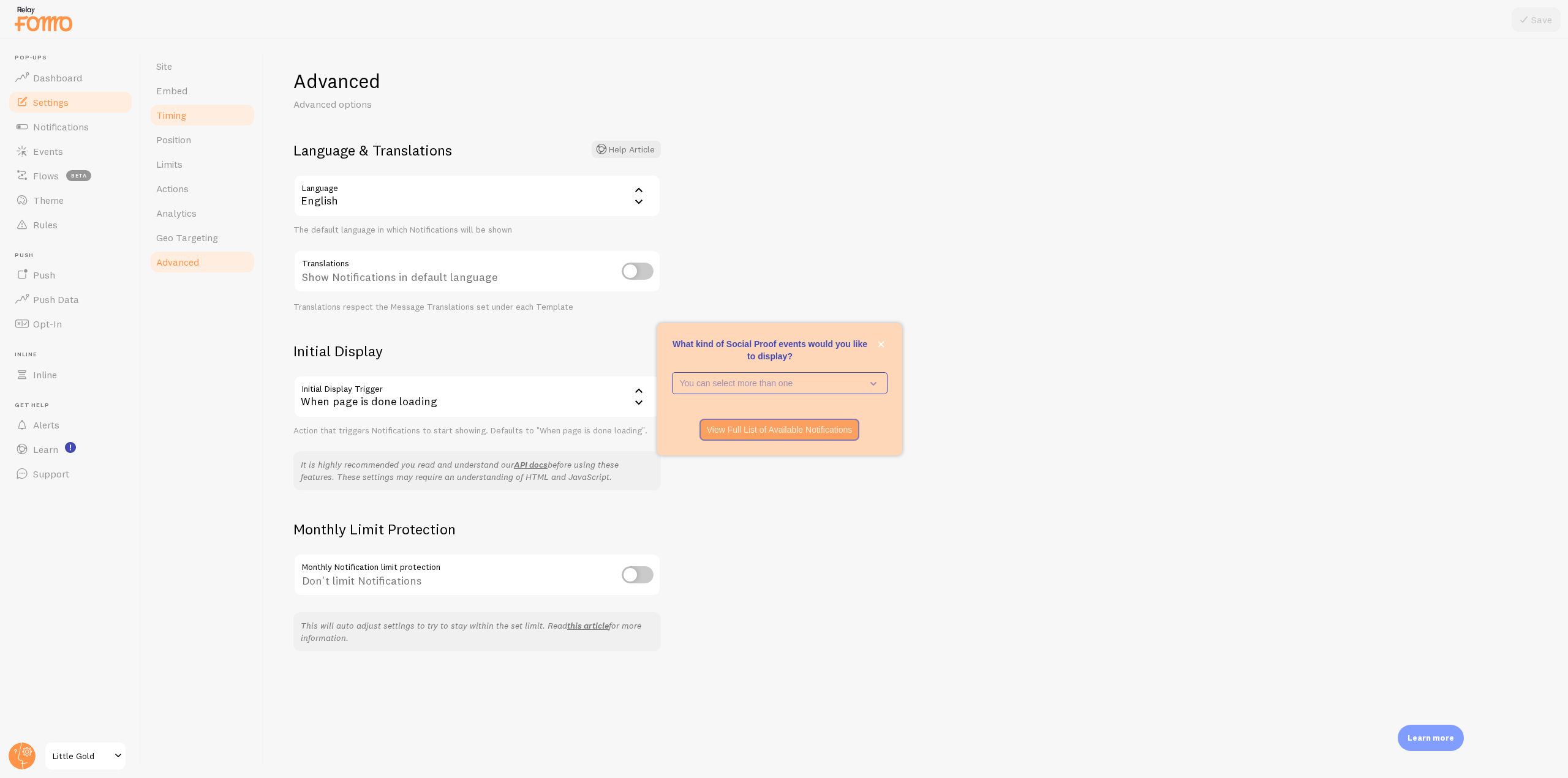
click at [189, 111] on link "Timing" at bounding box center [202, 115] width 107 height 24
